Goal: Information Seeking & Learning: Learn about a topic

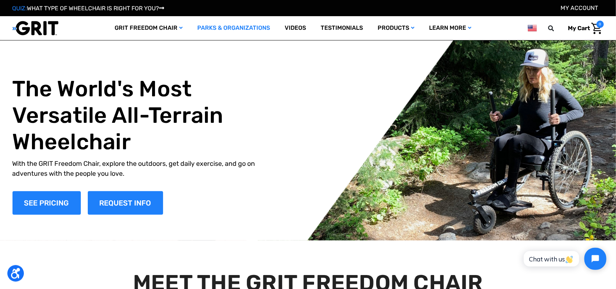
click at [242, 27] on link "Parks & Organizations" at bounding box center [233, 28] width 87 height 24
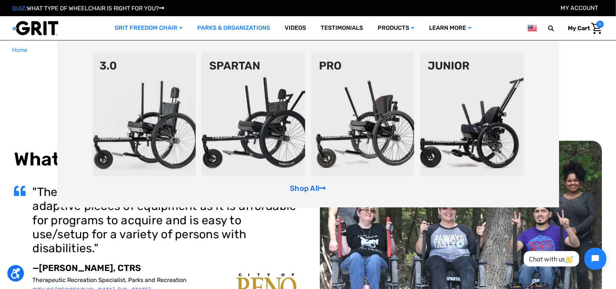
click at [157, 29] on link "GRIT Freedom Chair" at bounding box center [148, 28] width 83 height 24
click at [143, 29] on link "GRIT Freedom Chair" at bounding box center [148, 28] width 83 height 24
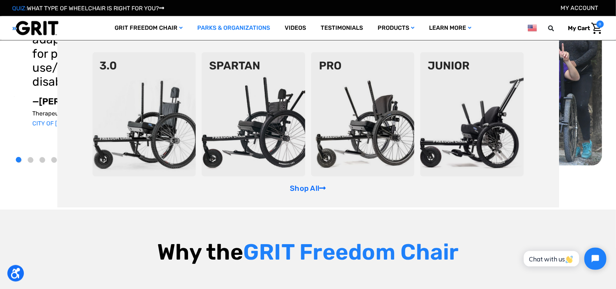
scroll to position [134, 0]
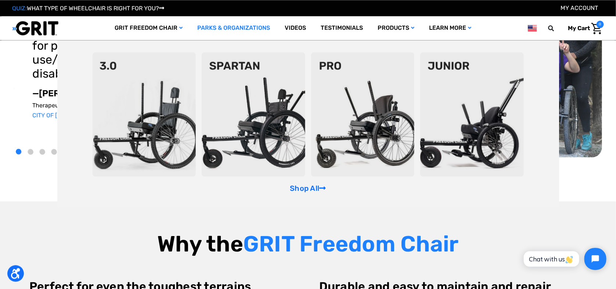
click at [141, 121] on img at bounding box center [145, 114] width 104 height 124
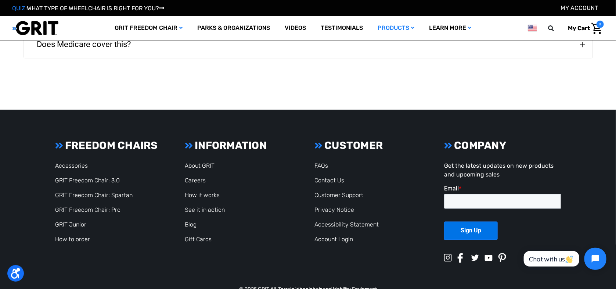
scroll to position [1916, 0]
